Goal: Task Accomplishment & Management: Complete application form

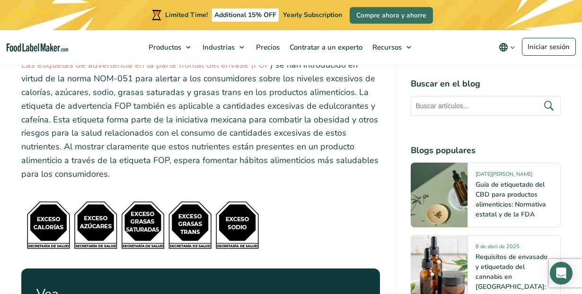
scroll to position [3913, 0]
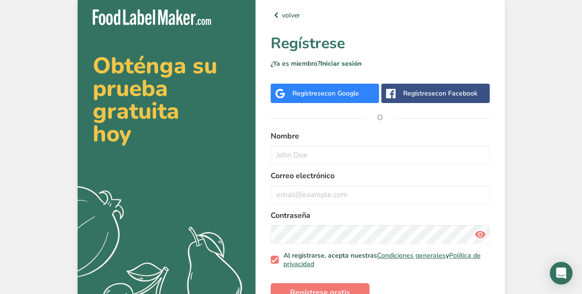
click at [335, 95] on span "con Google" at bounding box center [342, 93] width 35 height 9
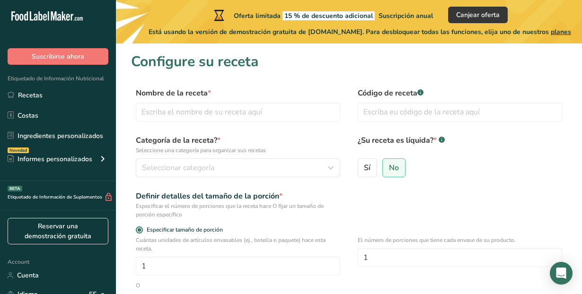
click at [186, 102] on div "Nombre de la receta *" at bounding box center [238, 105] width 204 height 34
click at [180, 112] on input "text" at bounding box center [238, 112] width 204 height 19
click at [176, 165] on span "Seleccionar categoría" at bounding box center [178, 167] width 72 height 11
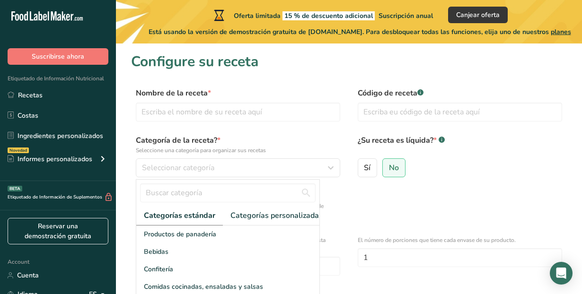
click at [190, 144] on label "Categoría de la receta? * Seleccione una categoría para organizar sus recetas" at bounding box center [238, 145] width 204 height 20
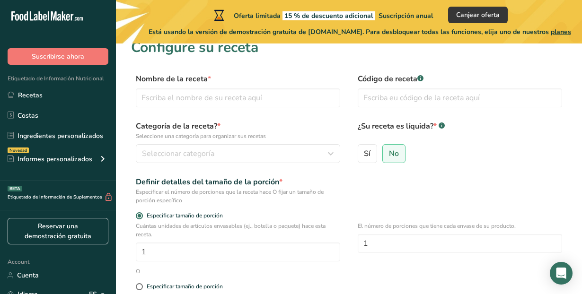
scroll to position [26, 0]
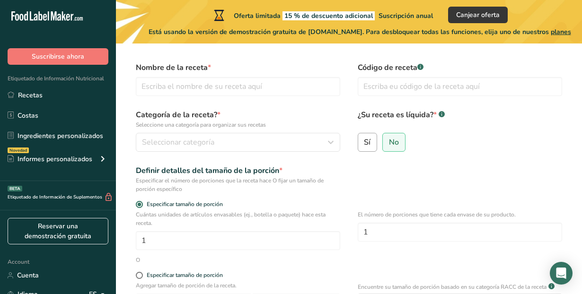
click at [374, 150] on label "Sí" at bounding box center [368, 142] width 20 height 19
click at [364, 145] on input "Sí" at bounding box center [361, 142] width 6 height 6
radio input "true"
radio input "false"
select select "22"
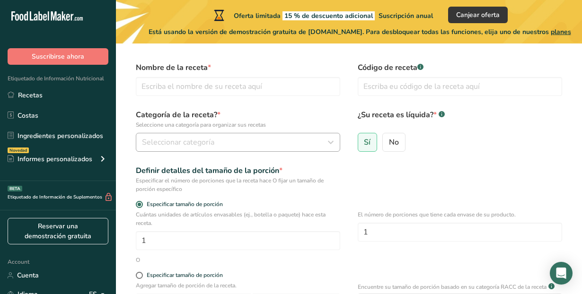
click at [222, 147] on div "Seleccionar categoría" at bounding box center [235, 142] width 186 height 11
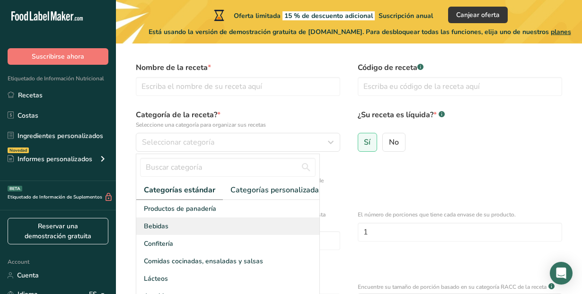
click at [196, 226] on div "Bebidas" at bounding box center [227, 227] width 183 height 18
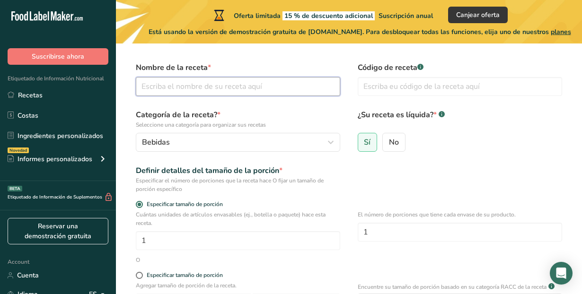
click at [201, 86] on input "text" at bounding box center [238, 86] width 204 height 19
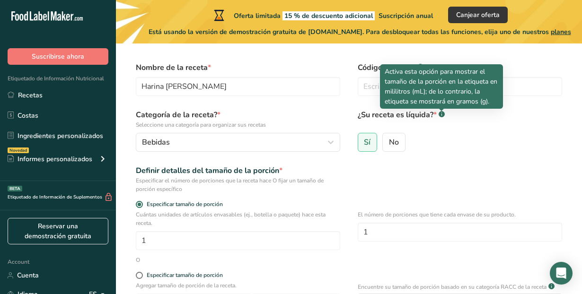
click at [443, 113] on div at bounding box center [441, 111] width 5 height 5
click at [473, 132] on div "¿Su receta es líquida? * .a-a{fill:#347362;}.b-a{fill:#fff;} Sí No" at bounding box center [460, 133] width 204 height 48
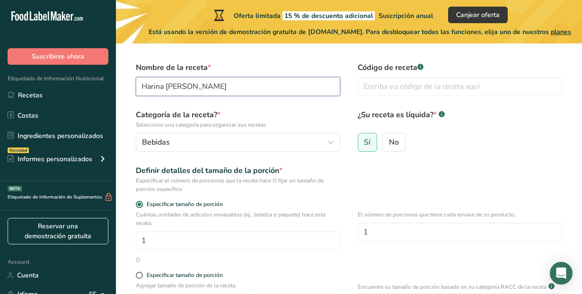
click at [220, 85] on input "Harina [PERSON_NAME]" at bounding box center [238, 86] width 204 height 19
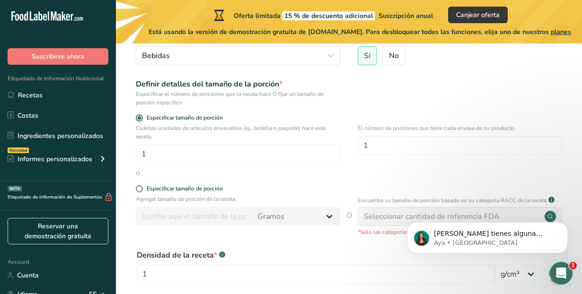
scroll to position [118, 0]
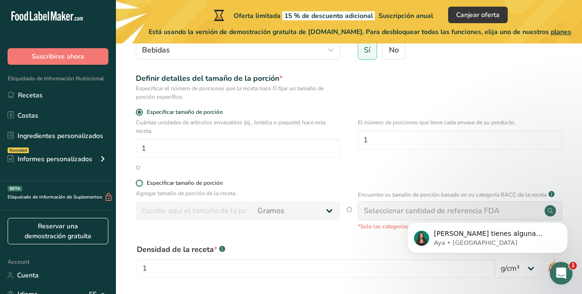
type input "Bebida [PERSON_NAME] de leche con harina [PERSON_NAME]"
click at [168, 181] on div "Especificar tamaño de porción" at bounding box center [185, 183] width 76 height 7
click at [142, 181] on input "Especificar tamaño de porción" at bounding box center [139, 183] width 6 height 6
radio input "true"
radio input "false"
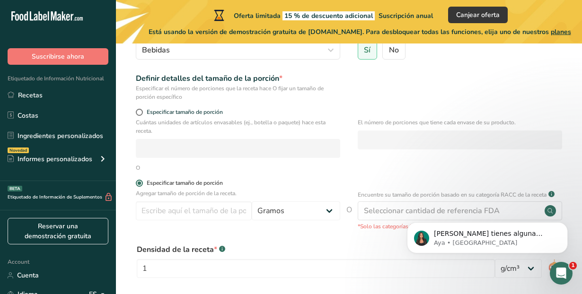
click at [145, 186] on span "Especificar tamaño de porción" at bounding box center [183, 183] width 80 height 7
click at [142, 186] on input "Especificar tamaño de porción" at bounding box center [139, 183] width 6 height 6
click at [141, 164] on div "O" at bounding box center [349, 168] width 436 height 9
click at [195, 222] on div "Agregar tamaño de porción de la receta. [GEOGRAPHIC_DATA] kg mg mcg libras onza…" at bounding box center [238, 207] width 204 height 36
click at [188, 215] on input "number" at bounding box center [194, 211] width 116 height 19
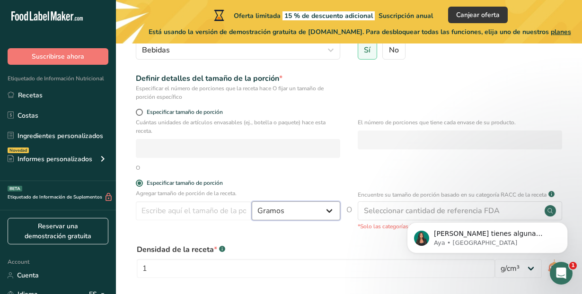
select select "17"
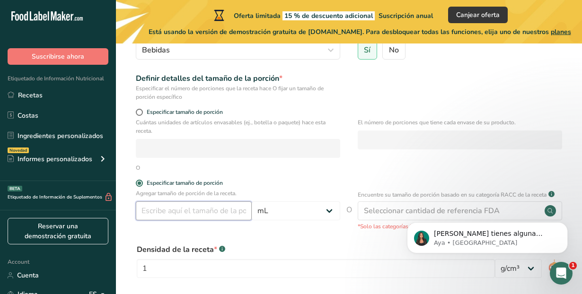
click at [182, 216] on input "number" at bounding box center [194, 211] width 116 height 19
type input "250"
click at [273, 176] on form "Nombre de la receta * Bebida [PERSON_NAME] de leche con harina [PERSON_NAME] Có…" at bounding box center [349, 166] width 436 height 392
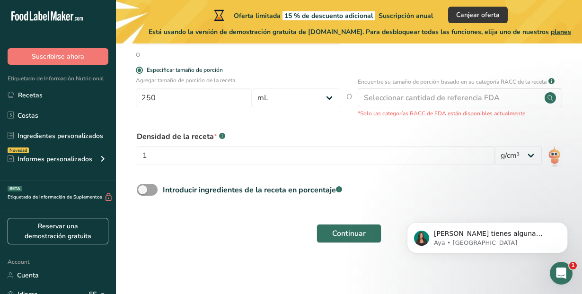
scroll to position [230, 0]
click at [227, 187] on div "Introducir ingredientes de la receta en porcentaje .a-a{fill:#347362;}.b-a{fill…" at bounding box center [252, 190] width 179 height 11
click at [143, 187] on input "Introducir ingredientes de la receta en porcentaje .a-a{fill:#347362;}.b-a{fill…" at bounding box center [140, 190] width 6 height 6
checkbox input "true"
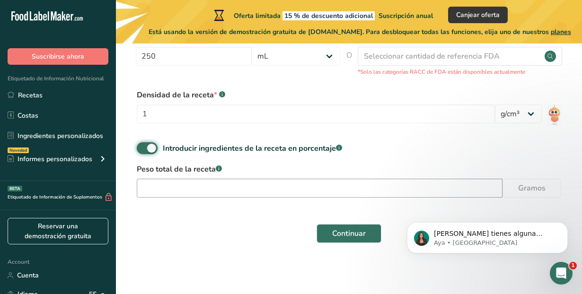
scroll to position [272, 0]
click at [237, 181] on input "number" at bounding box center [320, 188] width 366 height 19
click at [448, 197] on input "number" at bounding box center [320, 188] width 366 height 19
type input "250"
click at [154, 147] on span at bounding box center [147, 149] width 21 height 12
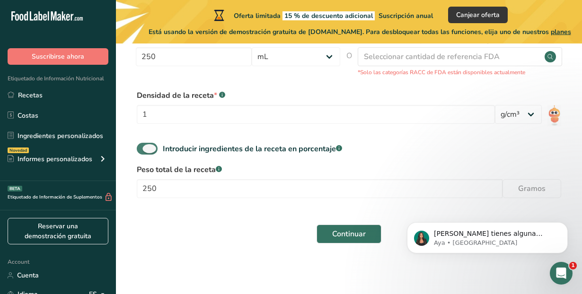
click at [143, 147] on input "Introducir ingredientes de la receta en porcentaje .a-a{fill:#347362;}.b-a{fill…" at bounding box center [140, 149] width 6 height 6
checkbox input "false"
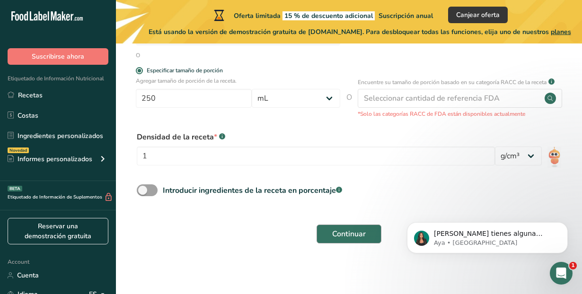
click at [350, 232] on span "Continuar" at bounding box center [349, 234] width 34 height 11
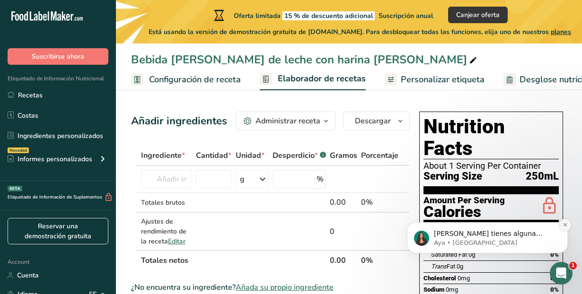
click at [565, 228] on icon "Dismiss notification" at bounding box center [565, 224] width 5 height 5
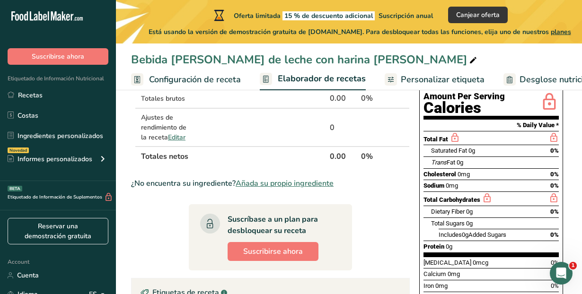
scroll to position [106, 0]
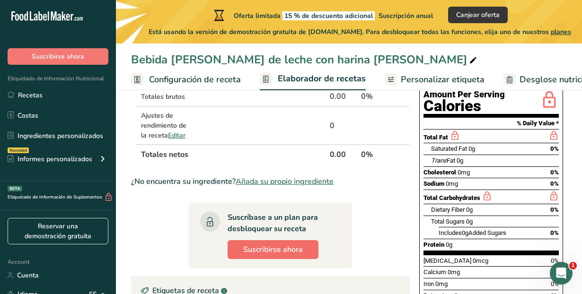
click at [294, 247] on span "Suscribirse ahora" at bounding box center [273, 249] width 60 height 11
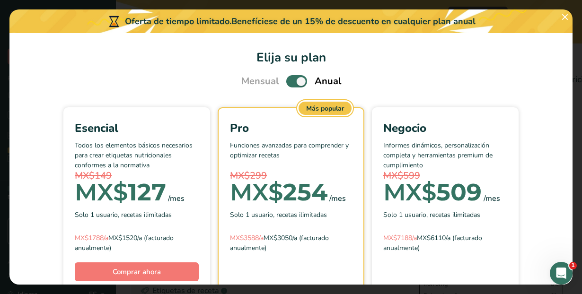
scroll to position [0, 0]
click at [441, 68] on section "Elija su plan Mensual Anual Esencial Todos los elementos básicos necesarios par…" at bounding box center [290, 159] width 563 height 252
click at [566, 11] on button "Pick Your Pricing Plan Modal" at bounding box center [564, 16] width 15 height 15
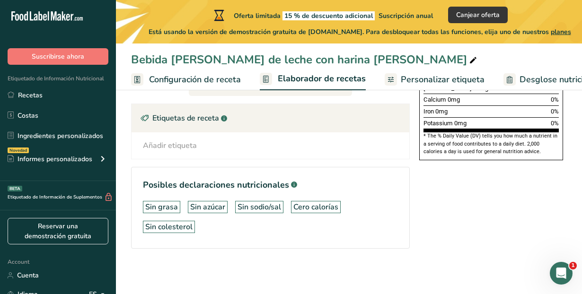
scroll to position [279, 0]
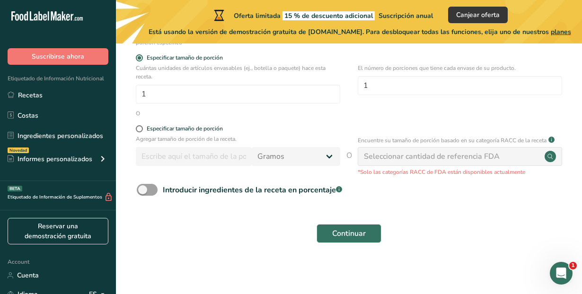
scroll to position [172, 0]
